Goal: Information Seeking & Learning: Learn about a topic

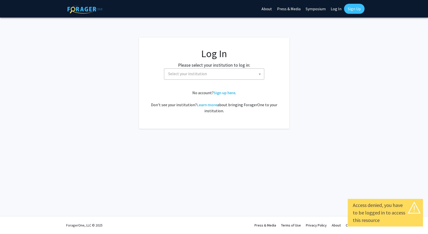
select select
click at [219, 68] on label "Please select your institution to log in:" at bounding box center [214, 65] width 72 height 7
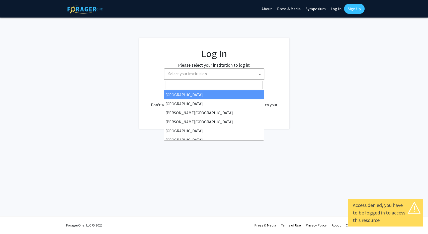
click at [204, 73] on span "Select your institution" at bounding box center [187, 73] width 39 height 5
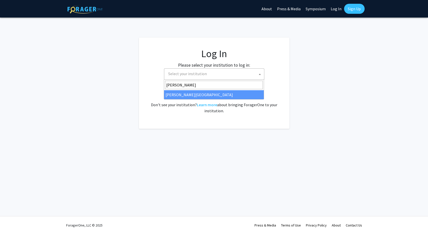
type input "jeff"
select select "24"
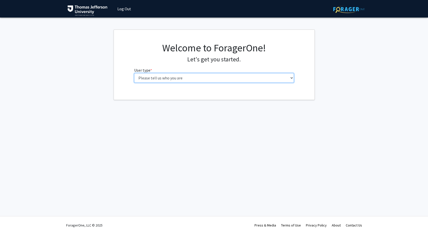
click at [134, 73] on select "Please tell us who you are Undergraduate Student Master's Student Doctoral Cand…" at bounding box center [214, 78] width 160 height 10
select select "3: doc"
click option "Doctoral Candidate (PhD, MD, DMD, PharmD, etc.)" at bounding box center [0, 0] width 0 height 0
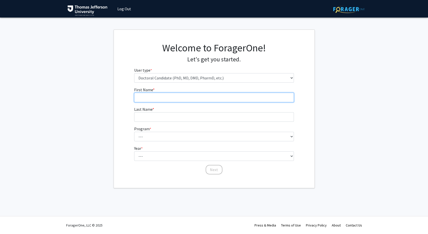
click at [181, 95] on input "First Name * required" at bounding box center [214, 98] width 160 height 10
type input "Dan"
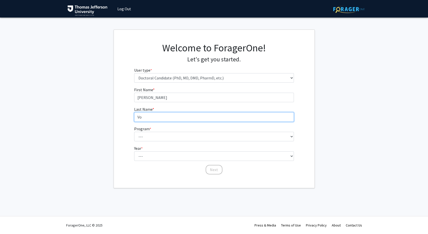
type input "Vo"
click at [165, 143] on form "First Name * required Dan Last Name * required Vo Program * required --- Accele…" at bounding box center [214, 128] width 160 height 83
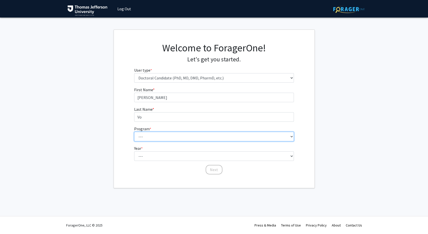
click at [134, 132] on select "--- Accelerated 3+3 BS in Health Sciences/Doctor of Occupational Therapy Accele…" at bounding box center [214, 137] width 160 height 10
select select "35: 815"
click option "MD (Doctor of Medicine)" at bounding box center [0, 0] width 0 height 0
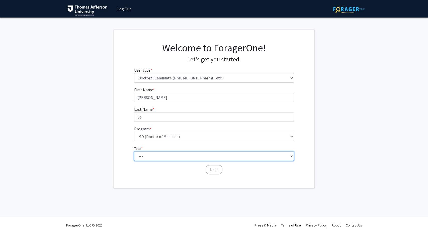
click at [134, 151] on select "--- First Year Second Year Third Year Fourth Year Fifth Year Sixth Year Seventh…" at bounding box center [214, 156] width 160 height 10
select select "1: first_year"
click option "First Year" at bounding box center [0, 0] width 0 height 0
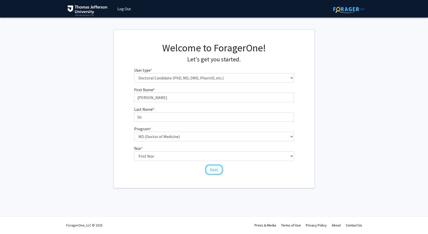
click at [212, 168] on button "Next" at bounding box center [214, 170] width 17 height 10
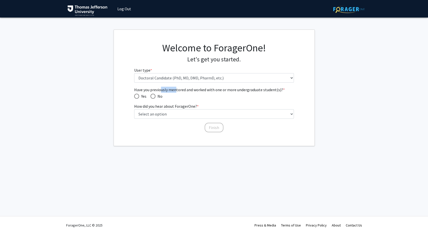
drag, startPoint x: 161, startPoint y: 89, endPoint x: 176, endPoint y: 90, distance: 15.1
click at [176, 90] on span "Have you previously mentored and worked with one or more undergraduate student(…" at bounding box center [214, 90] width 160 height 6
drag, startPoint x: 176, startPoint y: 90, endPoint x: 169, endPoint y: 89, distance: 7.3
click at [169, 89] on span "Have you previously mentored and worked with one or more undergraduate student(…" at bounding box center [214, 90] width 160 height 6
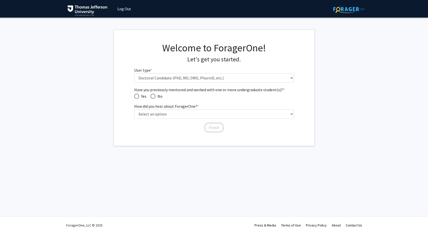
click at [169, 89] on span "Have you previously mentored and worked with one or more undergraduate student(…" at bounding box center [214, 90] width 160 height 6
drag, startPoint x: 169, startPoint y: 89, endPoint x: 184, endPoint y: 89, distance: 14.5
click at [184, 89] on span "Have you previously mentored and worked with one or more undergraduate student(…" at bounding box center [214, 90] width 160 height 6
click at [155, 97] on span "Have you previously mentored and worked with one or more undergraduate student(…" at bounding box center [152, 96] width 5 height 5
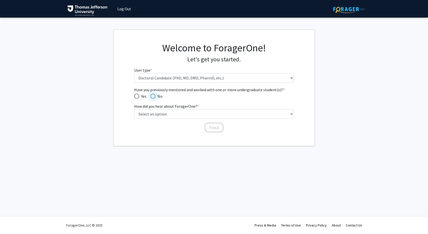
click at [155, 97] on input "No" at bounding box center [152, 96] width 5 height 5
radio input "true"
click at [134, 109] on select "Select an option Peer/student recommendation Faculty/staff recommendation Unive…" at bounding box center [214, 114] width 160 height 10
select select "2: faculty_recommendation"
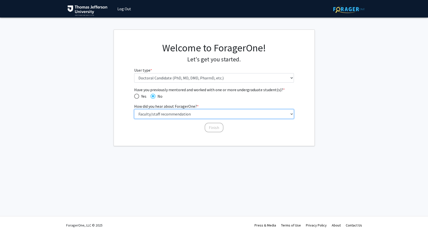
click option "Faculty/staff recommendation" at bounding box center [0, 0] width 0 height 0
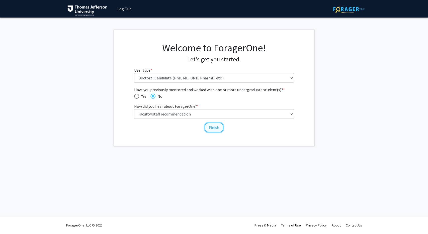
click at [213, 127] on button "Finish" at bounding box center [214, 128] width 19 height 10
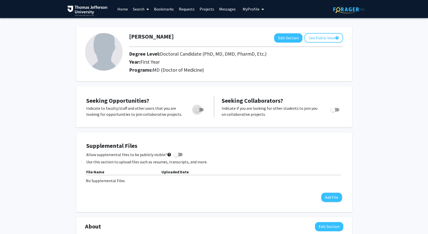
click at [203, 109] on span "Toggle" at bounding box center [199, 110] width 9 height 4
click at [197, 112] on input "Are you actively seeking opportunities?" at bounding box center [197, 112] width 0 height 0
checkbox input "true"
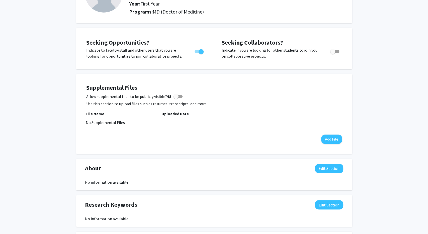
scroll to position [58, 0]
click at [44, 148] on div "Dan Vo Edit Section See Public View help Degree Level: Doctoral Candidate (PhD,…" at bounding box center [214, 193] width 428 height 466
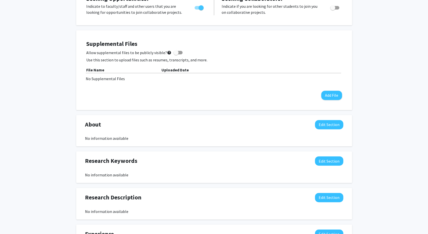
scroll to position [0, 0]
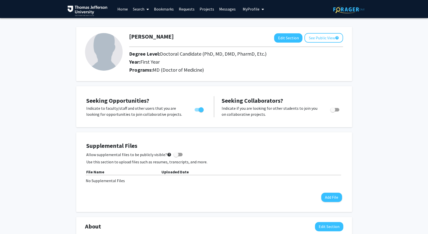
click at [211, 8] on link "Projects" at bounding box center [207, 9] width 20 height 18
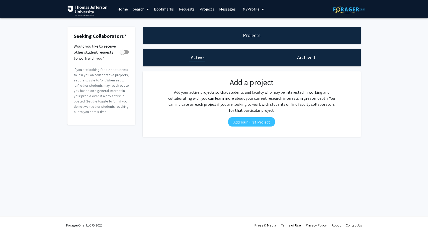
click at [146, 9] on span at bounding box center [146, 10] width 5 height 18
click at [144, 22] on span "Faculty/Staff" at bounding box center [148, 23] width 37 height 10
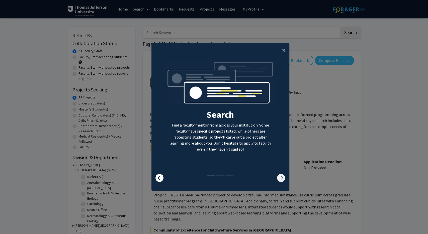
click at [279, 177] on icon at bounding box center [281, 178] width 8 height 8
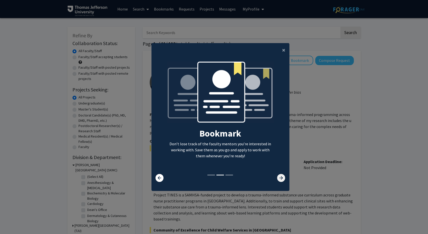
click at [279, 177] on icon at bounding box center [281, 178] width 8 height 8
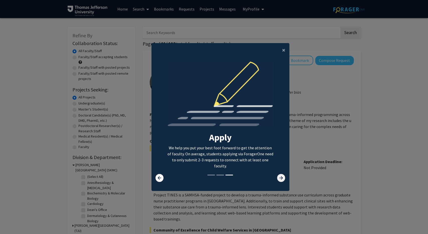
click at [279, 177] on icon at bounding box center [281, 178] width 8 height 8
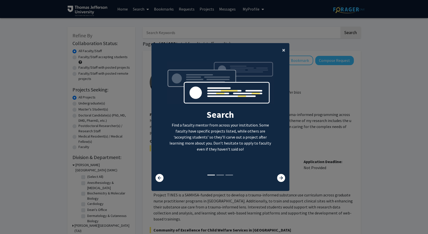
click at [285, 49] on span "×" at bounding box center [283, 50] width 3 height 8
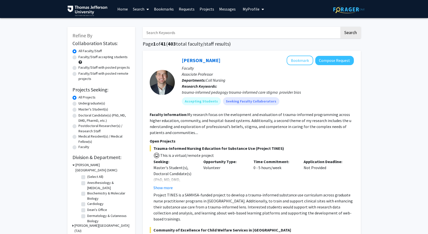
click at [83, 57] on label "Faculty/Staff accepting students" at bounding box center [102, 56] width 49 height 5
click at [82, 57] on input "Faculty/Staff accepting students" at bounding box center [79, 55] width 3 height 3
radio input "true"
click at [85, 116] on label "Doctoral Candidate(s) (PhD, MD, DMD, PharmD, etc.)" at bounding box center [104, 118] width 52 height 11
click at [82, 116] on input "Doctoral Candidate(s) (PhD, MD, DMD, PharmD, etc.)" at bounding box center [79, 114] width 3 height 3
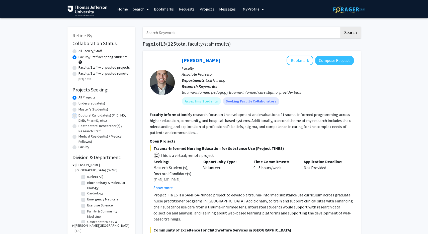
radio input "true"
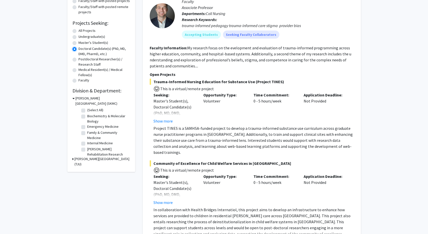
scroll to position [68, 0]
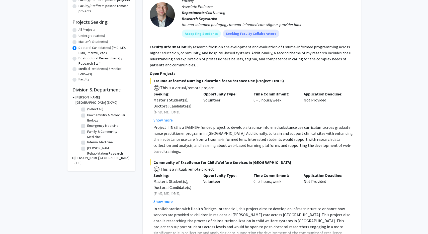
click at [79, 159] on h3 "Thomas Jefferson University (TJU)" at bounding box center [102, 160] width 56 height 11
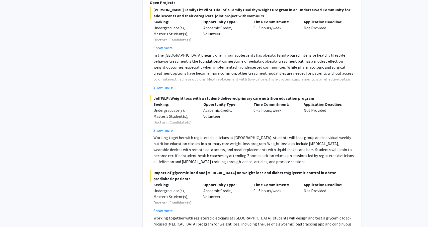
scroll to position [1040, 0]
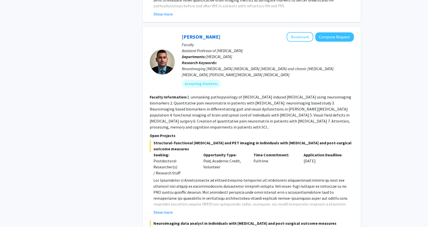
scroll to position [2801, 0]
click at [301, 32] on button "Bookmark" at bounding box center [300, 37] width 27 height 10
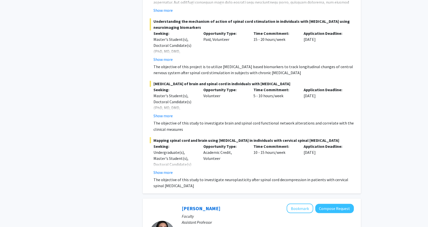
scroll to position [3078, 0]
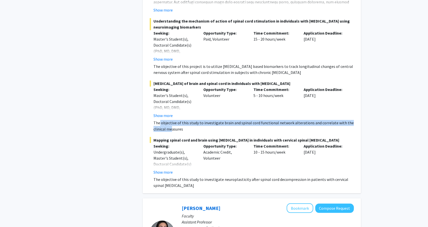
drag, startPoint x: 160, startPoint y: 113, endPoint x: 171, endPoint y: 118, distance: 12.6
click at [171, 120] on p "The objective of this study to investigate brain and spinal cord functional net…" at bounding box center [253, 126] width 200 height 12
drag, startPoint x: 171, startPoint y: 118, endPoint x: 157, endPoint y: 112, distance: 15.8
click at [157, 120] on p "The objective of this study to investigate brain and spinal cord functional net…" at bounding box center [253, 126] width 200 height 12
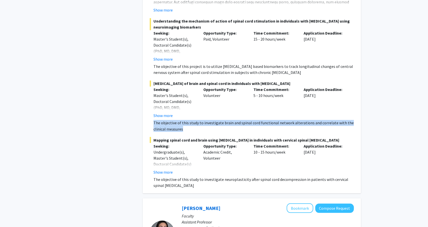
click at [157, 120] on p "The objective of this study to investigate brain and spinal cord functional net…" at bounding box center [253, 126] width 200 height 12
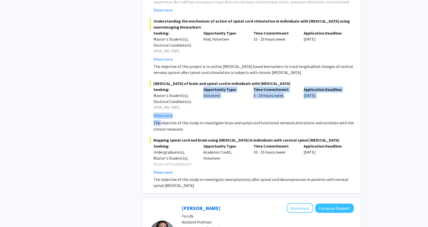
drag, startPoint x: 157, startPoint y: 112, endPoint x: 161, endPoint y: 105, distance: 8.1
click at [161, 120] on div "The objective of this study to investigate brain and spinal cord functional net…" at bounding box center [253, 126] width 200 height 12
click at [161, 113] on button "Show more" at bounding box center [162, 116] width 19 height 6
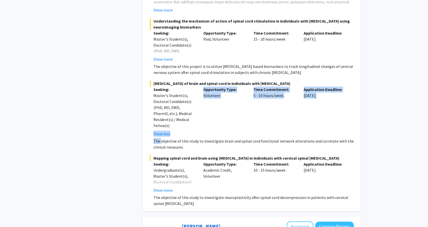
scroll to position [3077, 0]
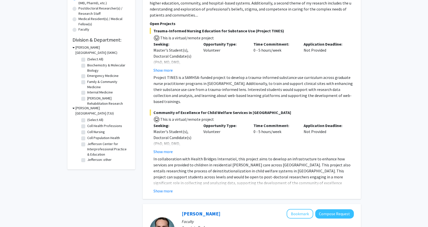
scroll to position [0, 0]
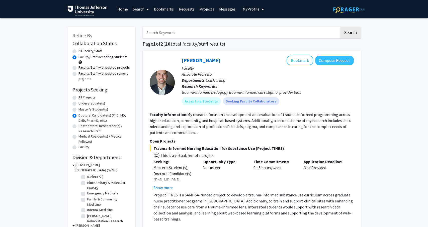
click at [83, 97] on label "All Projects" at bounding box center [86, 97] width 17 height 5
click at [82, 97] on input "All Projects" at bounding box center [79, 96] width 3 height 3
radio input "true"
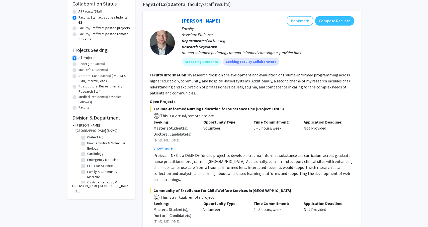
scroll to position [40, 0]
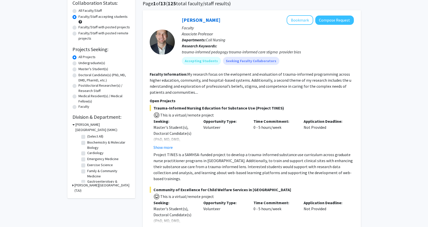
click at [84, 74] on label "Doctoral Candidate(s) (PhD, MD, DMD, PharmD, etc.)" at bounding box center [104, 77] width 52 height 11
click at [82, 74] on input "Doctoral Candidate(s) (PhD, MD, DMD, PharmD, etc.)" at bounding box center [79, 73] width 3 height 3
radio input "true"
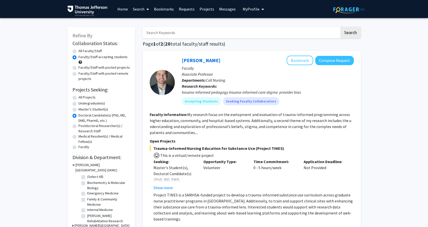
click at [83, 97] on label "All Projects" at bounding box center [86, 97] width 17 height 5
click at [82, 97] on input "All Projects" at bounding box center [79, 96] width 3 height 3
radio input "true"
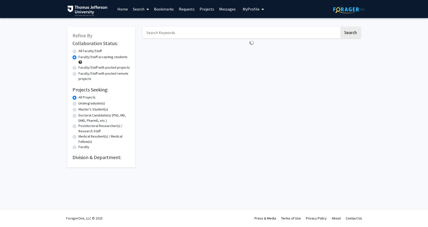
click at [90, 49] on label "All Faculty/Staff" at bounding box center [89, 50] width 23 height 5
click at [82, 49] on input "All Faculty/Staff" at bounding box center [79, 49] width 3 height 3
radio input "true"
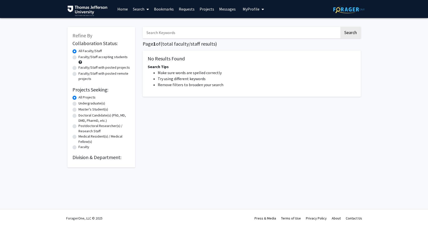
click at [79, 55] on label "Faculty/Staff accepting students" at bounding box center [102, 56] width 49 height 5
click at [79, 55] on input "Faculty/Staff accepting students" at bounding box center [79, 55] width 3 height 3
radio input "true"
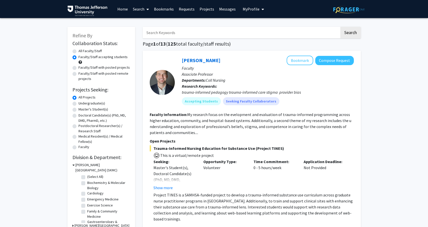
click at [79, 116] on label "Doctoral Candidate(s) (PhD, MD, DMD, PharmD, etc.)" at bounding box center [104, 118] width 52 height 11
click at [79, 116] on input "Doctoral Candidate(s) (PhD, MD, DMD, PharmD, etc.)" at bounding box center [79, 114] width 3 height 3
radio input "true"
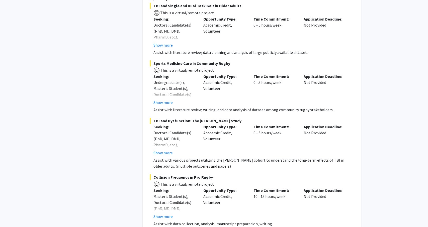
scroll to position [3761, 0]
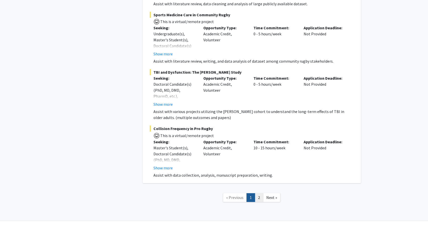
click at [260, 193] on link "2" at bounding box center [259, 197] width 9 height 9
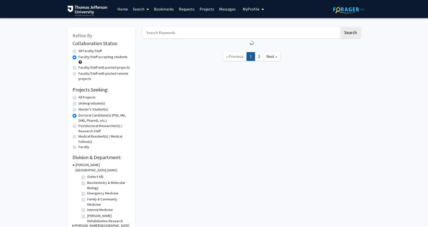
click at [160, 58] on nav "« Previous 1 2 Next »" at bounding box center [252, 57] width 218 height 20
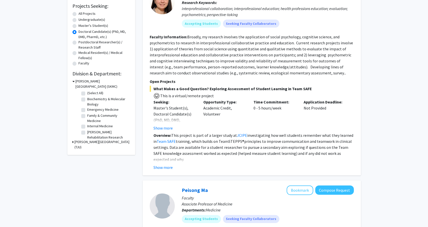
scroll to position [85, 0]
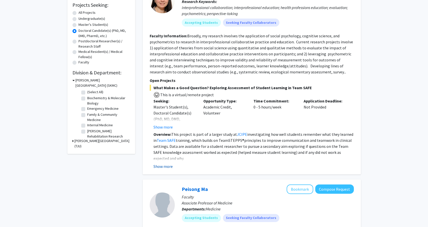
click at [160, 165] on button "Show more" at bounding box center [162, 166] width 19 height 6
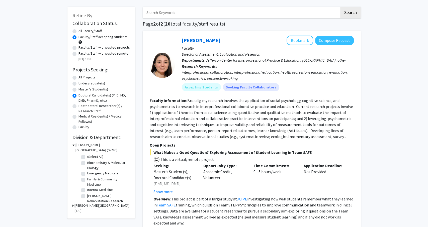
scroll to position [18, 0]
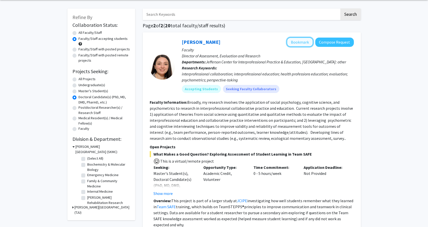
click at [297, 46] on button "Bookmark" at bounding box center [300, 42] width 27 height 10
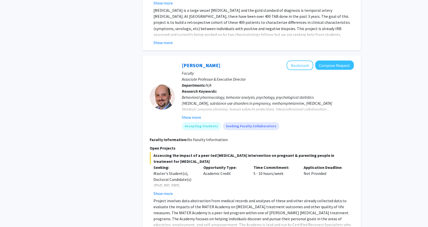
scroll to position [616, 0]
click at [161, 42] on button "Show more" at bounding box center [162, 42] width 19 height 6
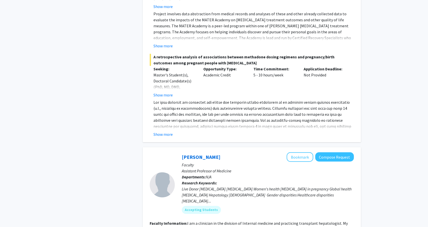
scroll to position [813, 0]
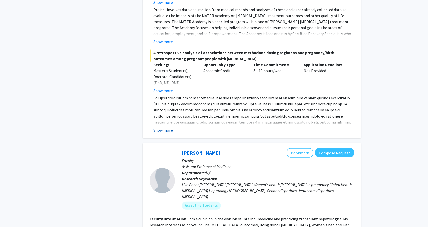
click at [161, 130] on button "Show more" at bounding box center [162, 130] width 19 height 6
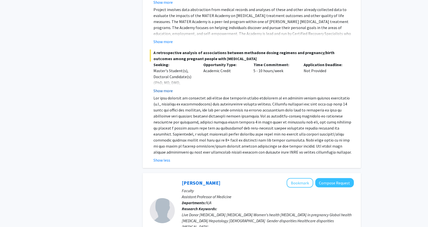
click at [160, 93] on button "Show more" at bounding box center [162, 91] width 19 height 6
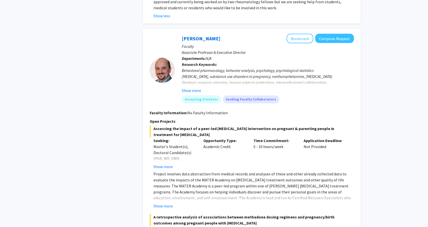
scroll to position [648, 0]
click at [292, 41] on button "Bookmark" at bounding box center [300, 39] width 27 height 10
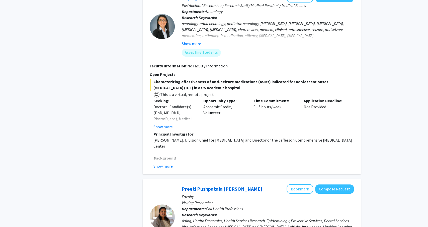
scroll to position [1389, 0]
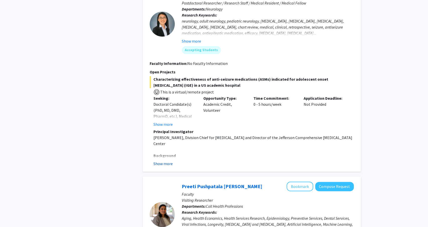
click at [158, 161] on button "Show more" at bounding box center [162, 164] width 19 height 6
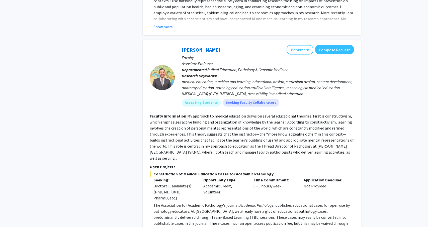
scroll to position [1878, 0]
click at [296, 45] on button "Bookmark" at bounding box center [300, 50] width 27 height 10
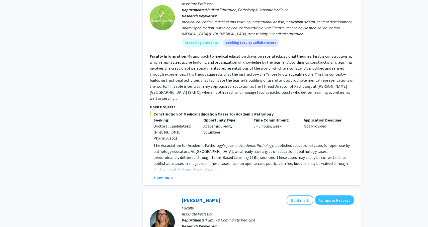
scroll to position [1940, 0]
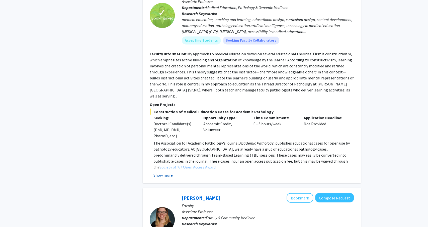
click at [172, 172] on button "Show more" at bounding box center [162, 175] width 19 height 6
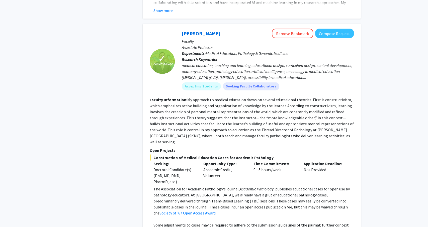
scroll to position [1894, 0]
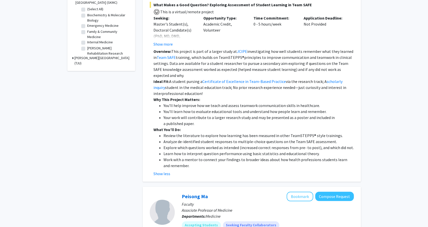
scroll to position [0, 0]
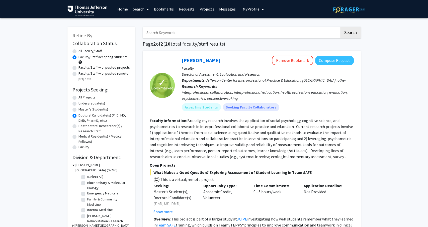
click at [163, 30] on input "Search Keywords" at bounding box center [241, 33] width 197 height 12
type input "scholarly inquiry"
click at [340, 27] on button "Search" at bounding box center [350, 33] width 21 height 12
radio input "true"
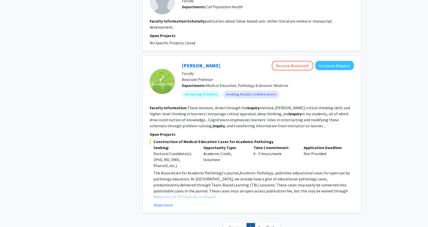
scroll to position [1231, 0]
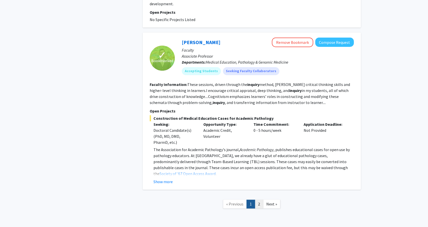
click at [259, 200] on link "2" at bounding box center [259, 204] width 9 height 9
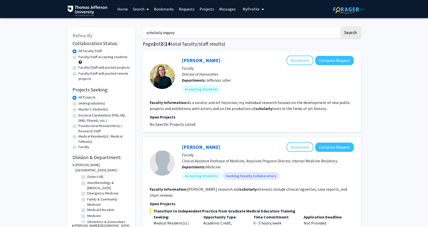
click at [246, 10] on span "My Profile" at bounding box center [251, 9] width 17 height 5
click at [162, 9] on link "Bookmarks" at bounding box center [163, 9] width 25 height 18
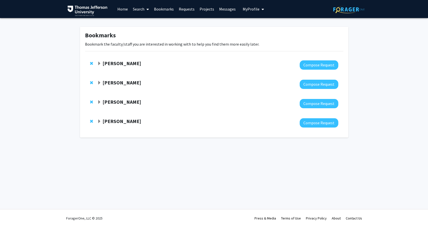
click at [126, 63] on strong "[PERSON_NAME]" at bounding box center [122, 63] width 39 height 6
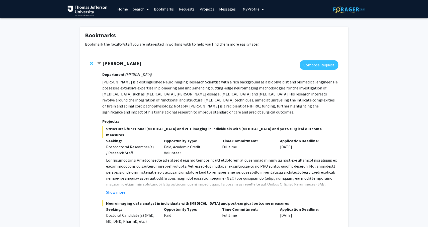
click at [126, 63] on strong "[PERSON_NAME]" at bounding box center [122, 63] width 39 height 6
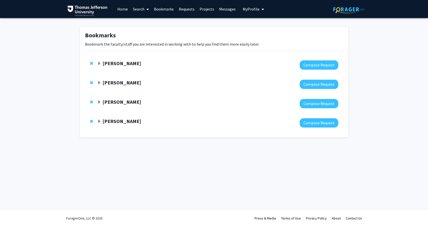
click at [118, 82] on strong "[PERSON_NAME]" at bounding box center [122, 82] width 39 height 6
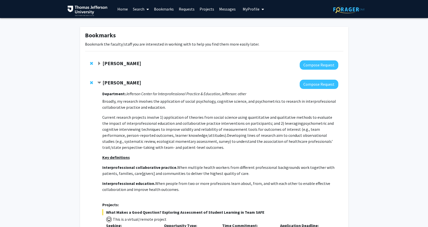
click at [118, 82] on strong "[PERSON_NAME]" at bounding box center [122, 82] width 39 height 6
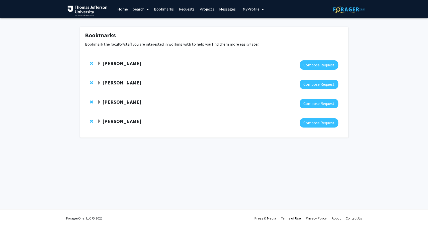
click at [42, 118] on div "Bookmarks Bookmark the faculty/staff you are interested in working with to help…" at bounding box center [214, 83] width 428 height 131
click at [121, 10] on link "Home" at bounding box center [123, 9] width 16 height 18
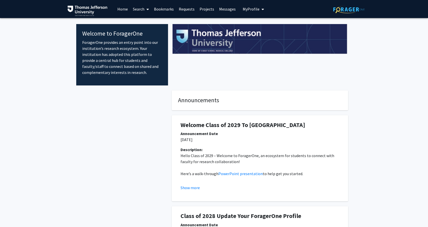
click at [100, 152] on div at bounding box center [122, 205] width 92 height 229
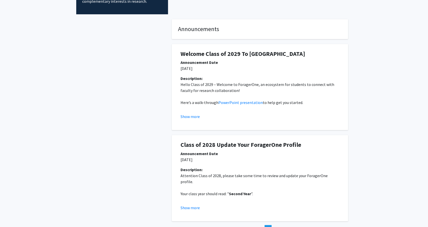
scroll to position [71, 0]
click at [193, 118] on button "Show more" at bounding box center [190, 116] width 19 height 6
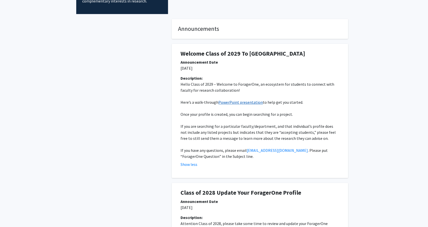
click at [227, 104] on link "PowerPoint presentation" at bounding box center [240, 102] width 44 height 5
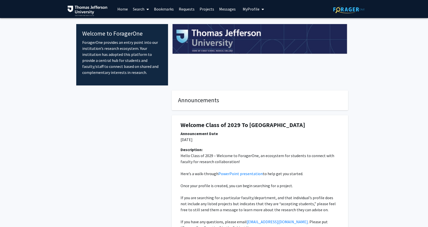
click at [262, 10] on icon "My profile dropdown to access profile and logout" at bounding box center [263, 9] width 3 height 4
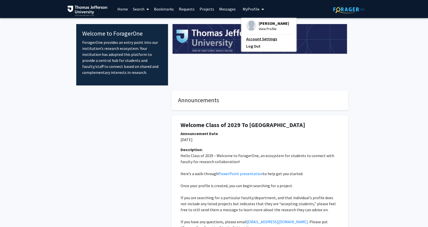
click at [252, 37] on link "Account Settings" at bounding box center [268, 39] width 45 height 6
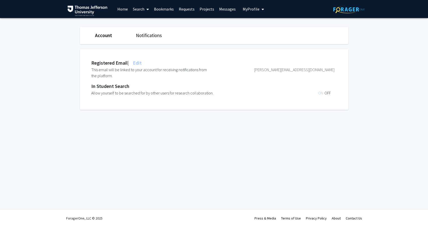
click at [102, 36] on link "Account" at bounding box center [103, 35] width 17 height 6
click at [262, 8] on icon "My profile dropdown to access profile and logout" at bounding box center [263, 9] width 3 height 4
click at [260, 23] on span "[PERSON_NAME]" at bounding box center [274, 24] width 30 height 6
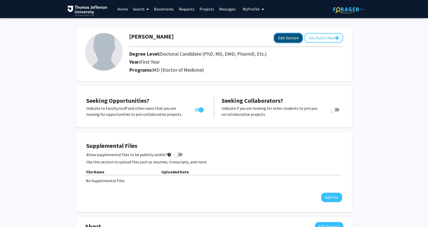
click at [294, 38] on button "Edit Section" at bounding box center [288, 37] width 28 height 9
select select "first_year"
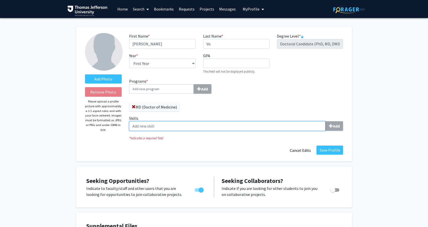
click at [194, 125] on input "Skills Add" at bounding box center [227, 126] width 196 height 10
click at [302, 129] on input "Skills Add" at bounding box center [227, 126] width 196 height 10
type input "asd"
type input "a"
type input "excel"
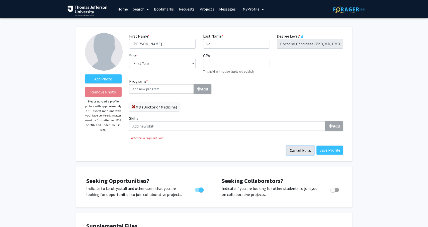
click at [296, 152] on button "Cancel Edits" at bounding box center [300, 151] width 28 height 10
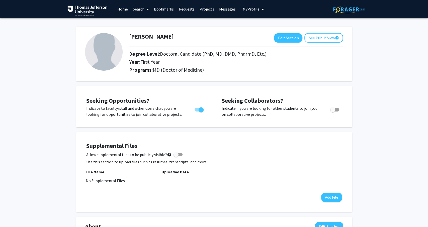
click at [141, 12] on link "Search" at bounding box center [140, 9] width 21 height 18
click at [141, 22] on span "Faculty/Staff" at bounding box center [148, 23] width 37 height 10
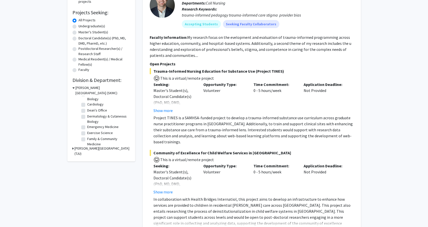
scroll to position [26, 0]
click at [87, 113] on label "Dermatology & Cutaneous Biology" at bounding box center [108, 115] width 42 height 11
click at [87, 113] on input "Dermatology & Cutaneous Biology" at bounding box center [88, 111] width 3 height 3
checkbox input "true"
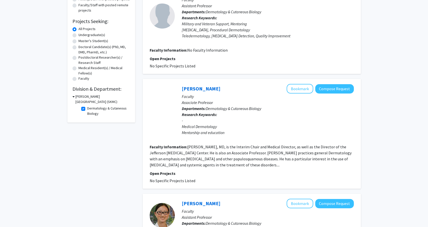
scroll to position [69, 0]
click at [87, 108] on label "Dermatology & Cutaneous Biology" at bounding box center [108, 111] width 42 height 11
click at [87, 108] on input "Dermatology & Cutaneous Biology" at bounding box center [88, 107] width 3 height 3
checkbox input "false"
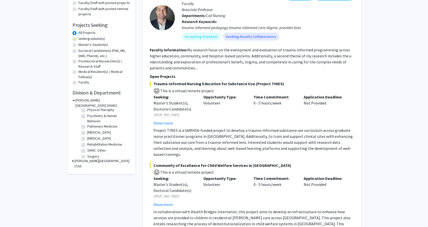
scroll to position [211, 0]
click at [95, 139] on label "[MEDICAL_DATA]" at bounding box center [99, 137] width 24 height 5
click at [91, 139] on input "[MEDICAL_DATA]" at bounding box center [88, 136] width 3 height 3
checkbox input "true"
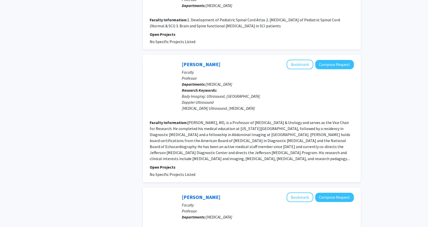
scroll to position [280, 0]
